Goal: Task Accomplishment & Management: Manage account settings

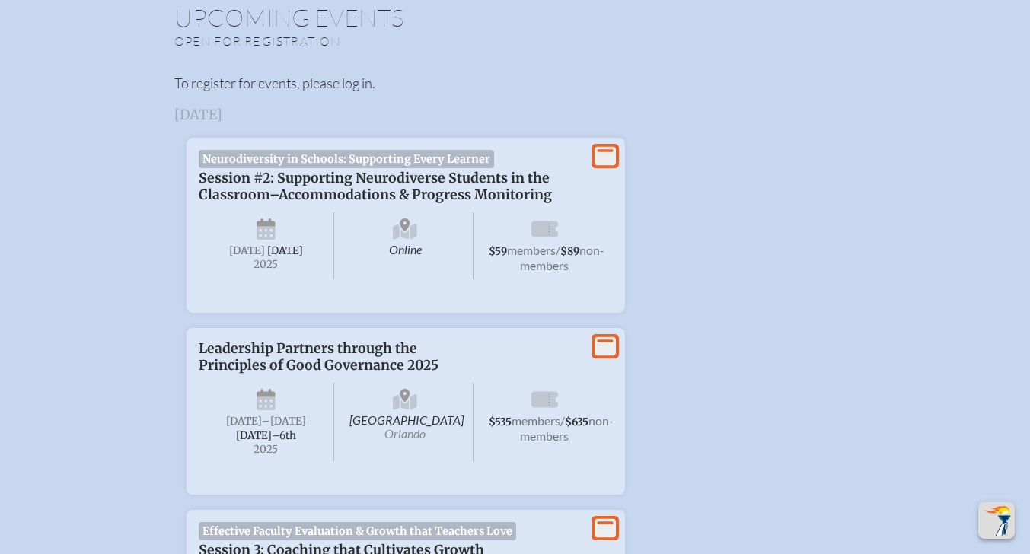
scroll to position [305, 0]
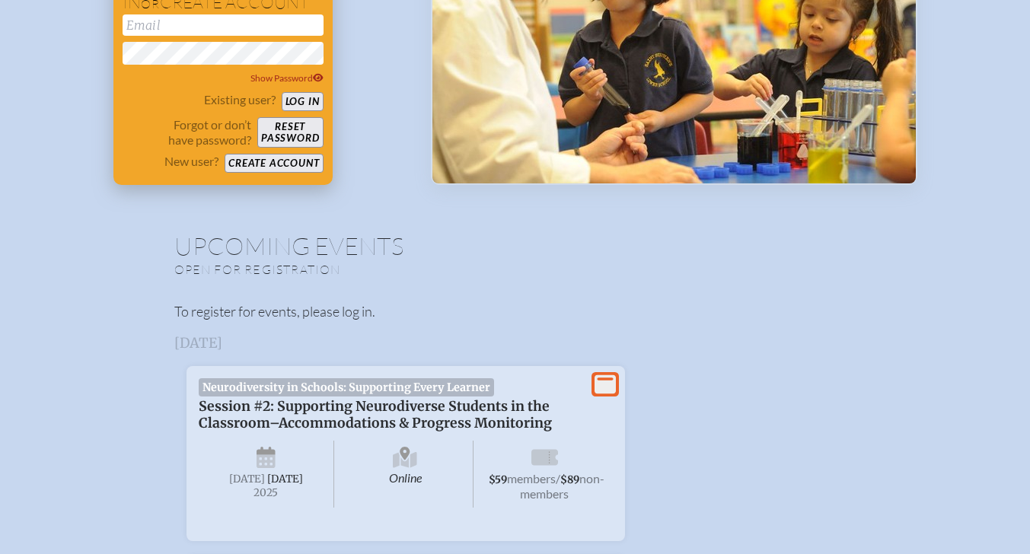
click at [155, 24] on input "email" at bounding box center [223, 24] width 201 height 21
click at [118, 62] on div "Log in or create account kesposito@lccdayschool.com Show Password Existing user…" at bounding box center [222, 78] width 219 height 214
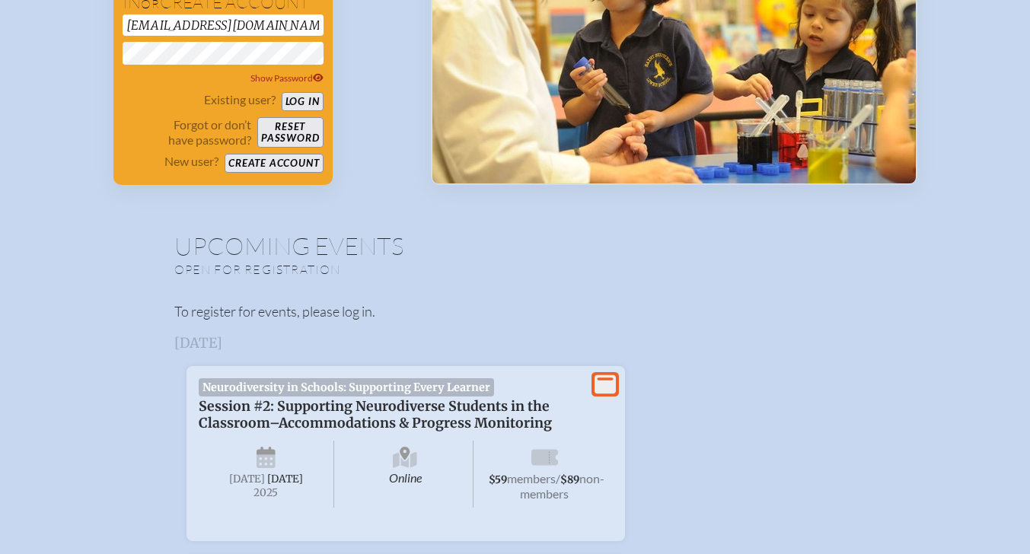
click at [298, 102] on button "Log in" at bounding box center [303, 101] width 42 height 19
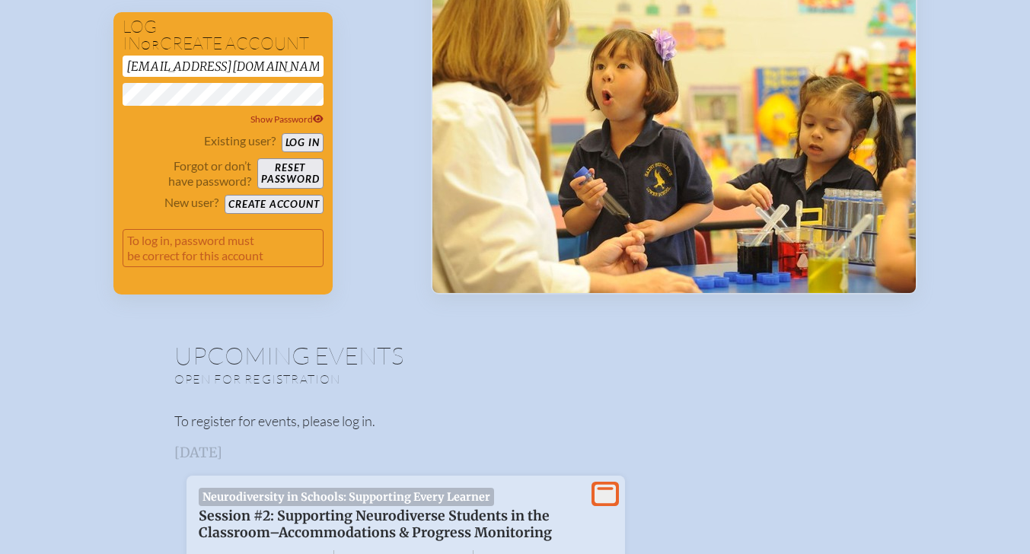
scroll to position [221, 0]
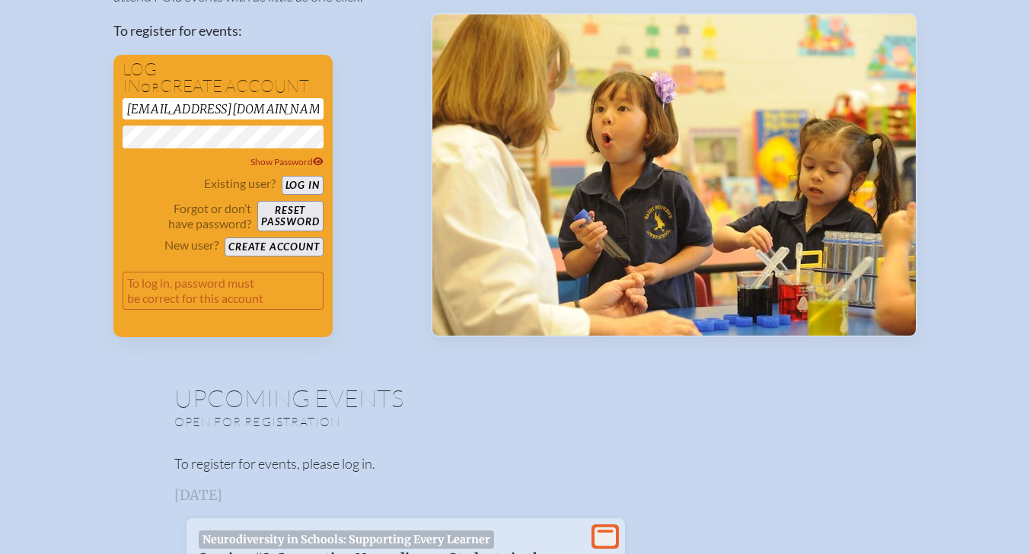
drag, startPoint x: 290, startPoint y: 108, endPoint x: 130, endPoint y: 109, distance: 159.9
click at [130, 109] on input "[EMAIL_ADDRESS][DOMAIN_NAME]" at bounding box center [223, 108] width 201 height 21
type input "k"
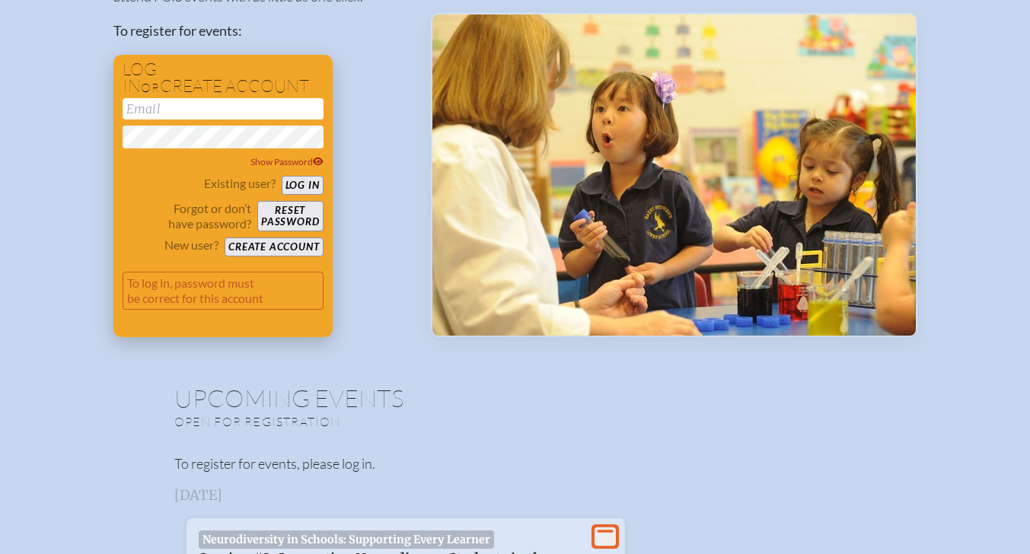
click at [149, 192] on div "Existing user? Log in" at bounding box center [223, 185] width 201 height 19
click at [289, 189] on button "Log in" at bounding box center [303, 185] width 42 height 19
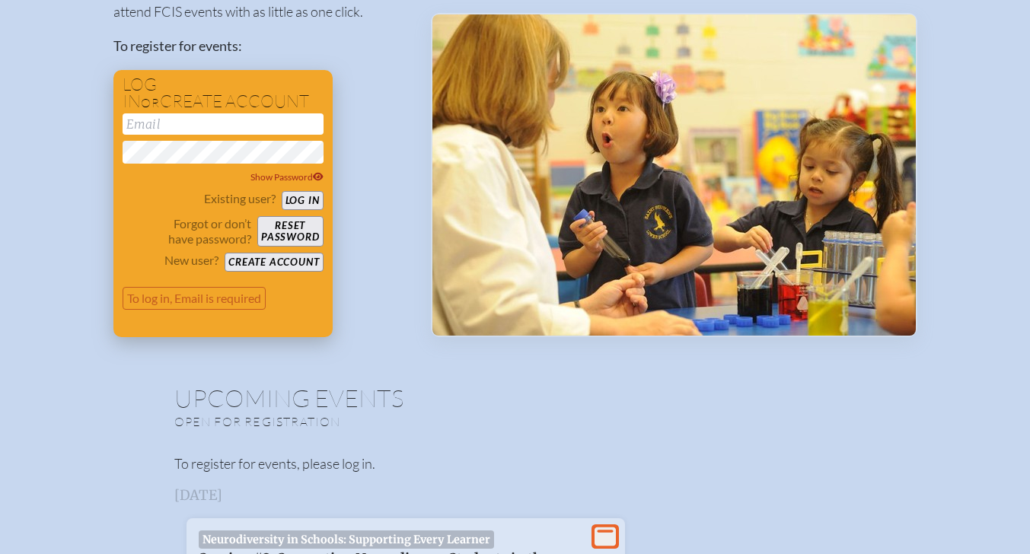
click at [181, 117] on input "email" at bounding box center [223, 123] width 201 height 21
type input "[EMAIL_ADDRESS][DOMAIN_NAME]"
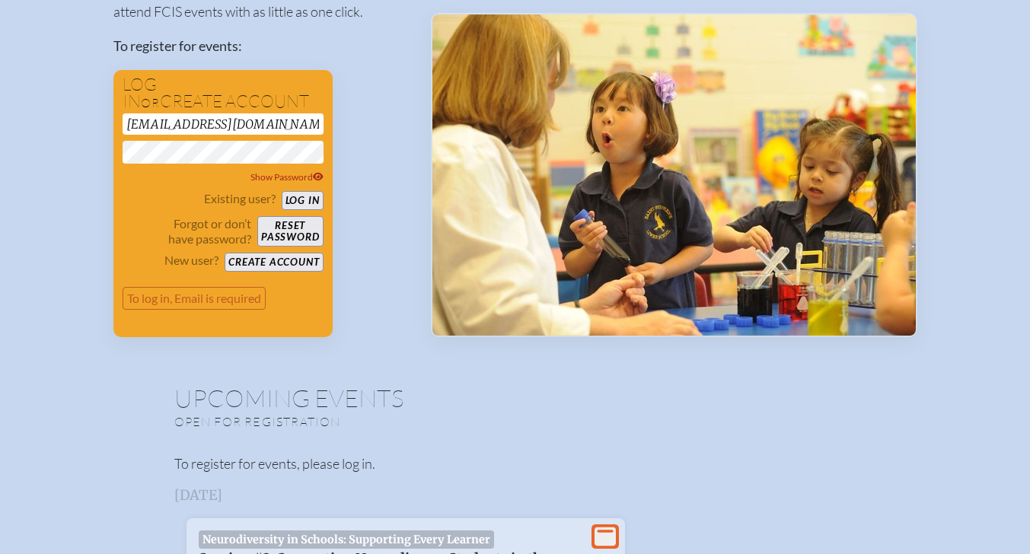
drag, startPoint x: 387, startPoint y: 330, endPoint x: 372, endPoint y: 319, distance: 18.0
click at [387, 330] on div "Register yourself or your colleagues to attend FCIS events with as little as on…" at bounding box center [259, 152] width 293 height 370
click at [291, 199] on button "Log in" at bounding box center [303, 200] width 42 height 19
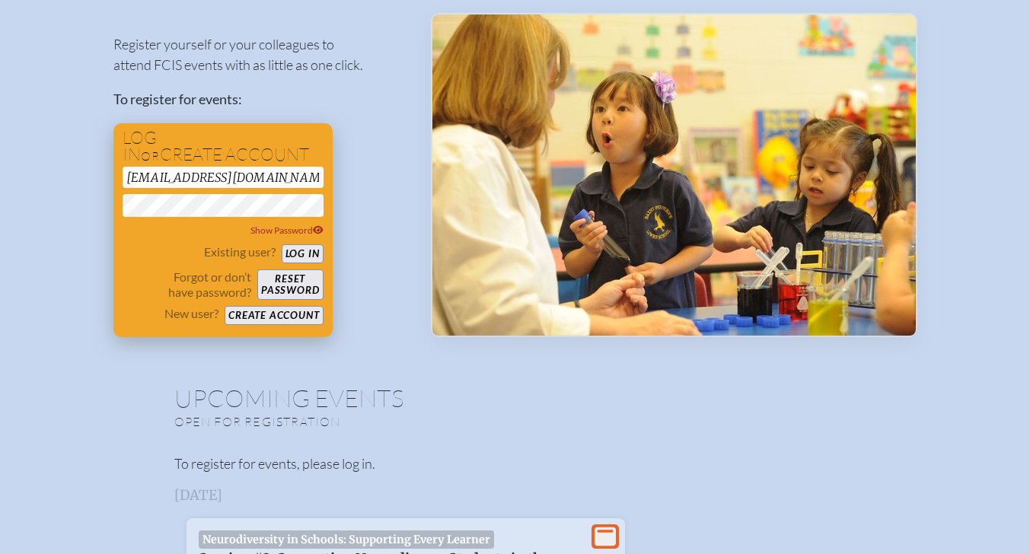
scroll to position [221, 0]
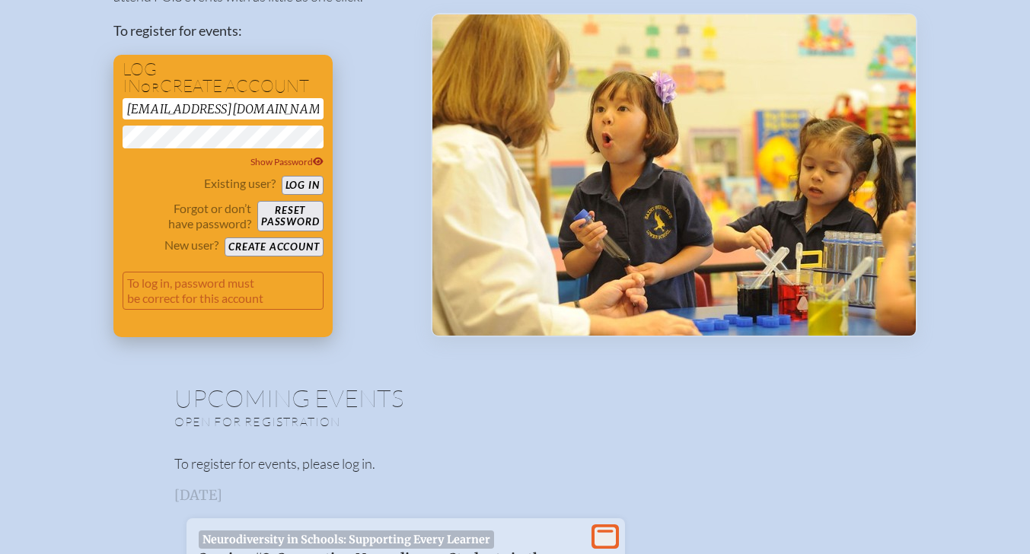
click at [275, 214] on button "Reset password" at bounding box center [289, 216] width 65 height 30
click at [120, 141] on div "Log in or create account kesposito@lccdayschool.com Show Password Existing user…" at bounding box center [222, 196] width 219 height 282
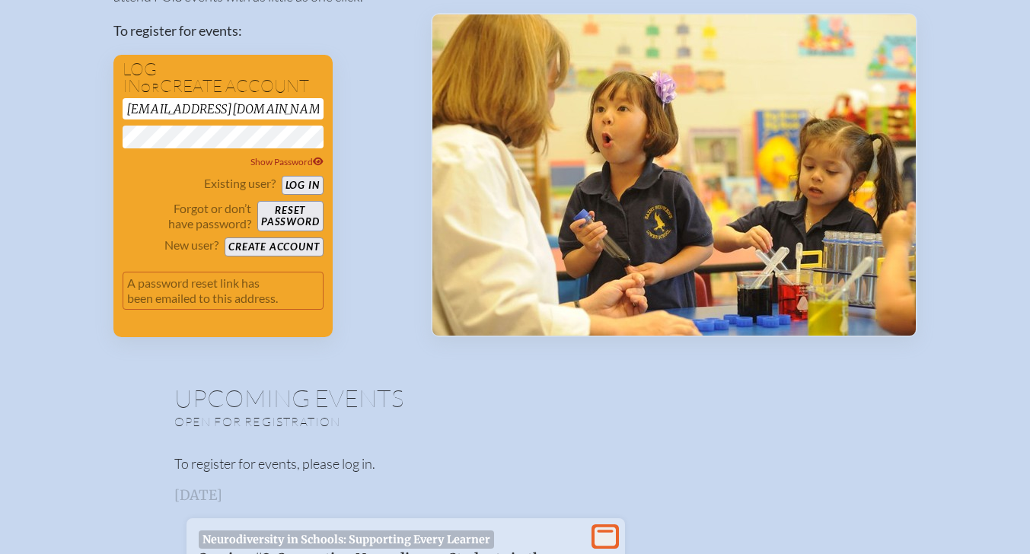
click at [291, 187] on button "Log in" at bounding box center [303, 185] width 42 height 19
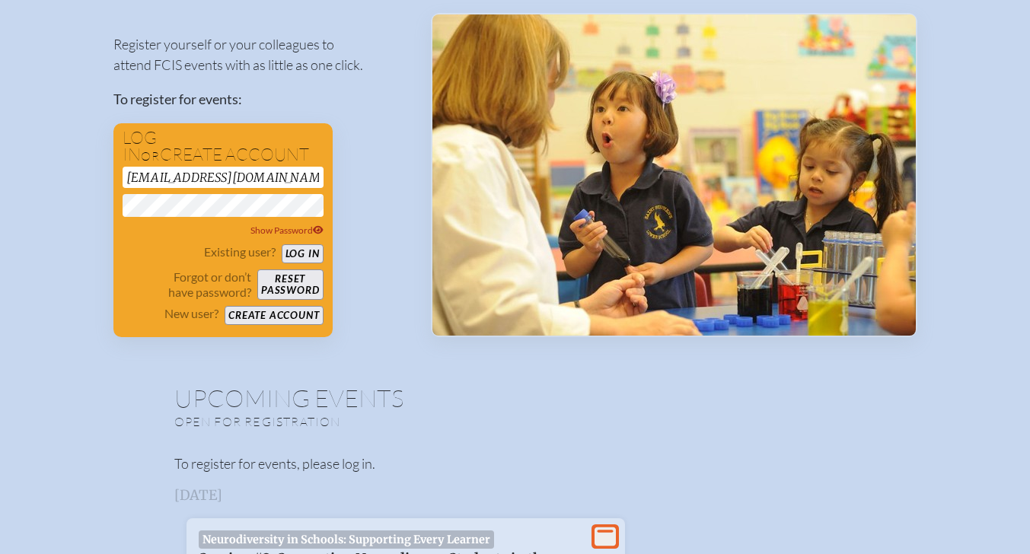
scroll to position [91, 0]
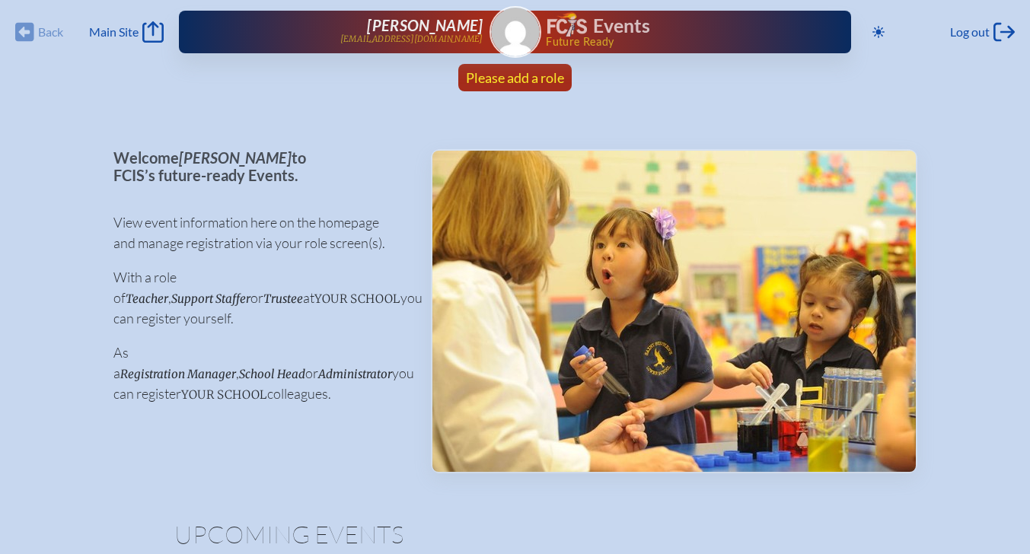
click at [497, 75] on span "Please add a role" at bounding box center [515, 77] width 98 height 17
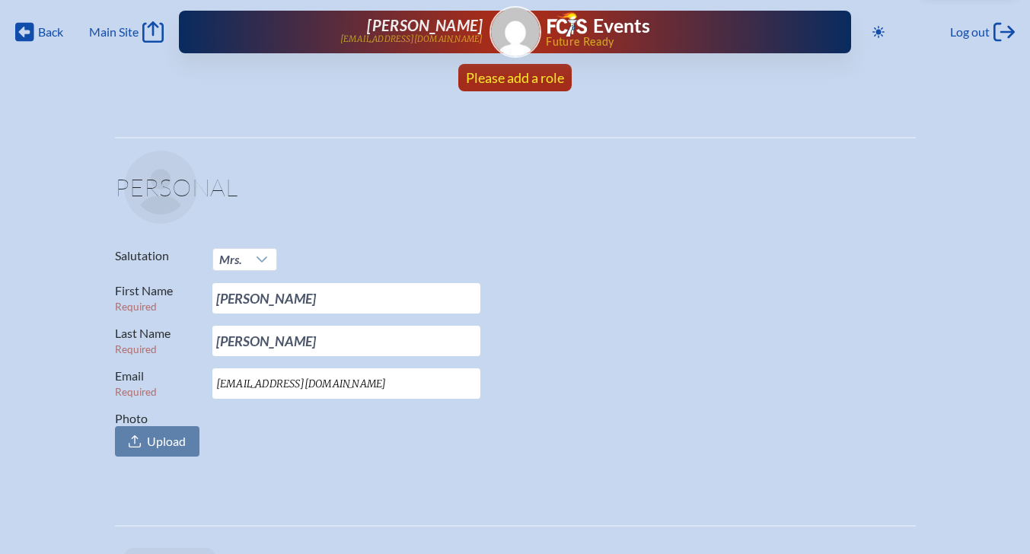
click at [509, 74] on span "Please add a role" at bounding box center [515, 77] width 98 height 17
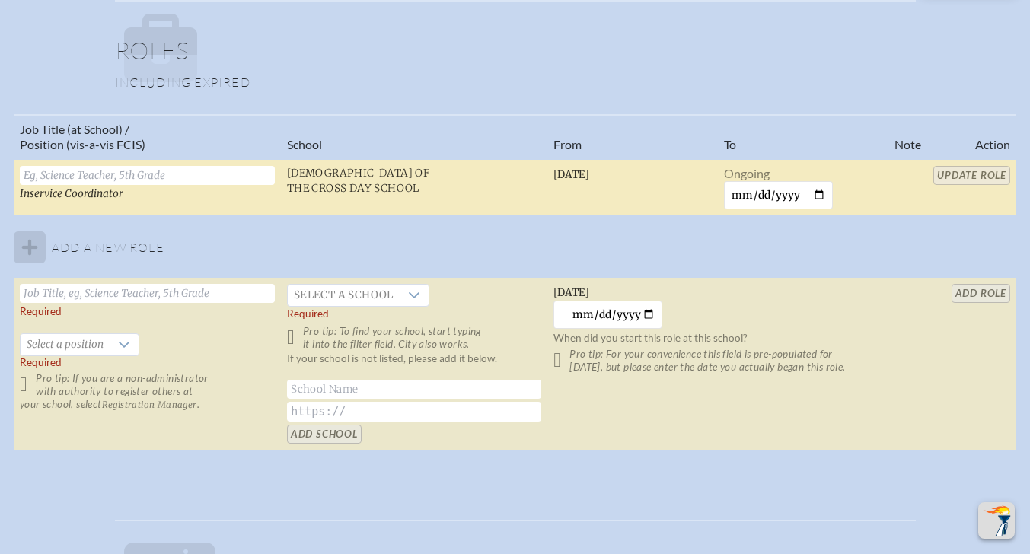
click at [48, 174] on input "text" at bounding box center [147, 175] width 255 height 19
type input "d"
type input "Director of Curriculum and Instruction"
click at [958, 171] on input "Update Role" at bounding box center [972, 175] width 77 height 19
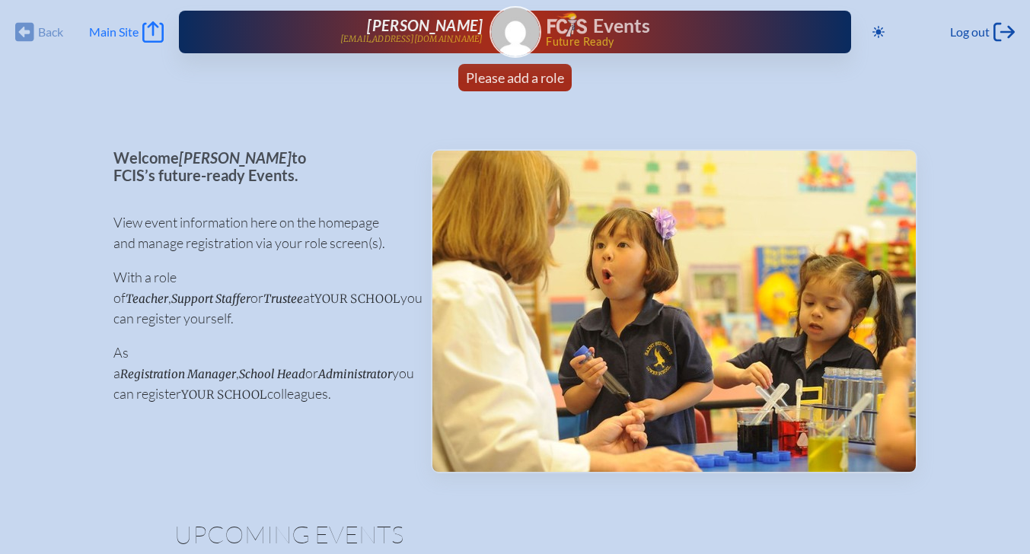
click at [157, 27] on icon "Main Site" at bounding box center [152, 31] width 21 height 21
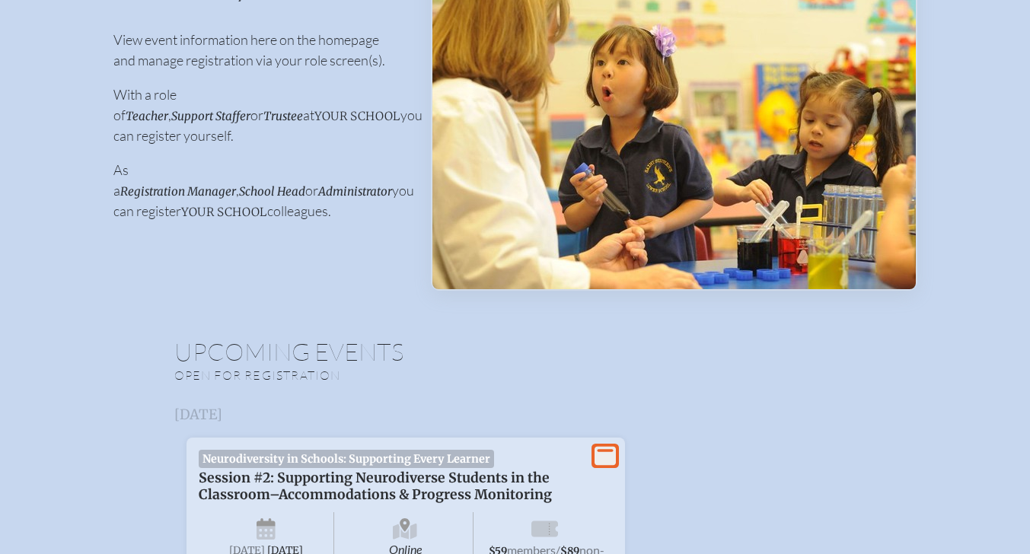
scroll to position [76, 0]
